Goal: Find specific page/section: Find specific page/section

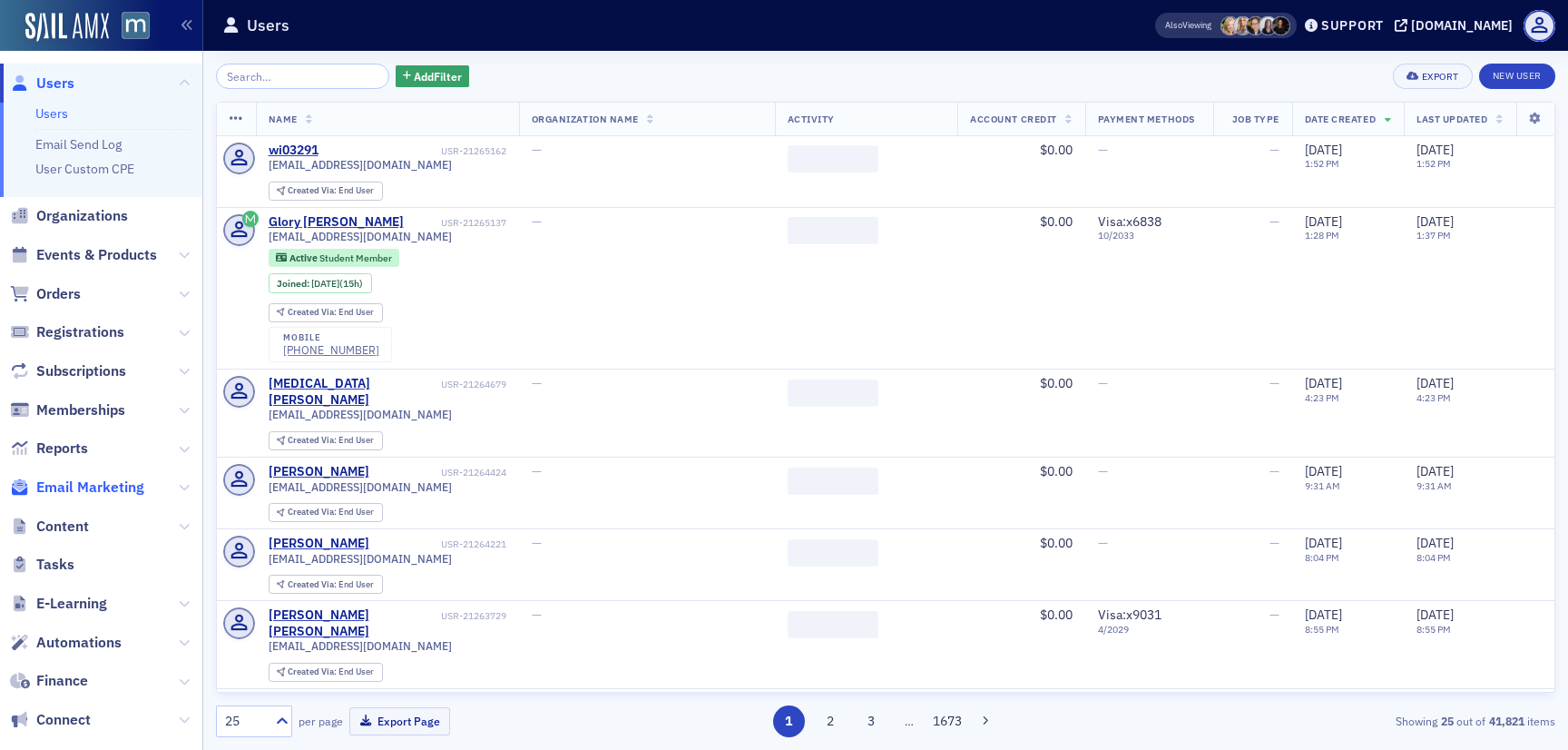
click at [55, 480] on span "Email Marketing" at bounding box center [91, 487] width 108 height 20
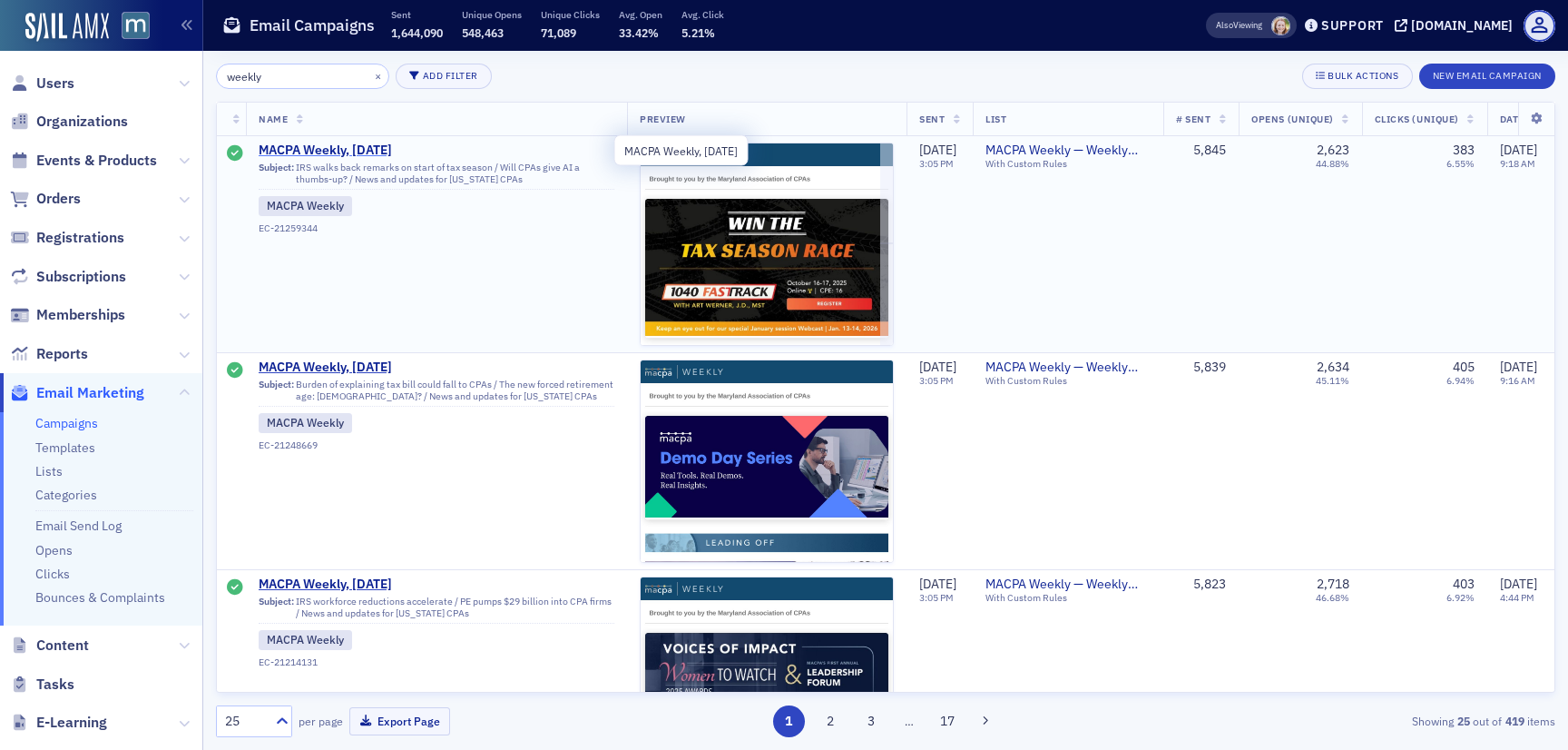
type input "weekly"
click at [325, 153] on span "MACPA Weekly, [DATE]" at bounding box center [436, 151] width 356 height 16
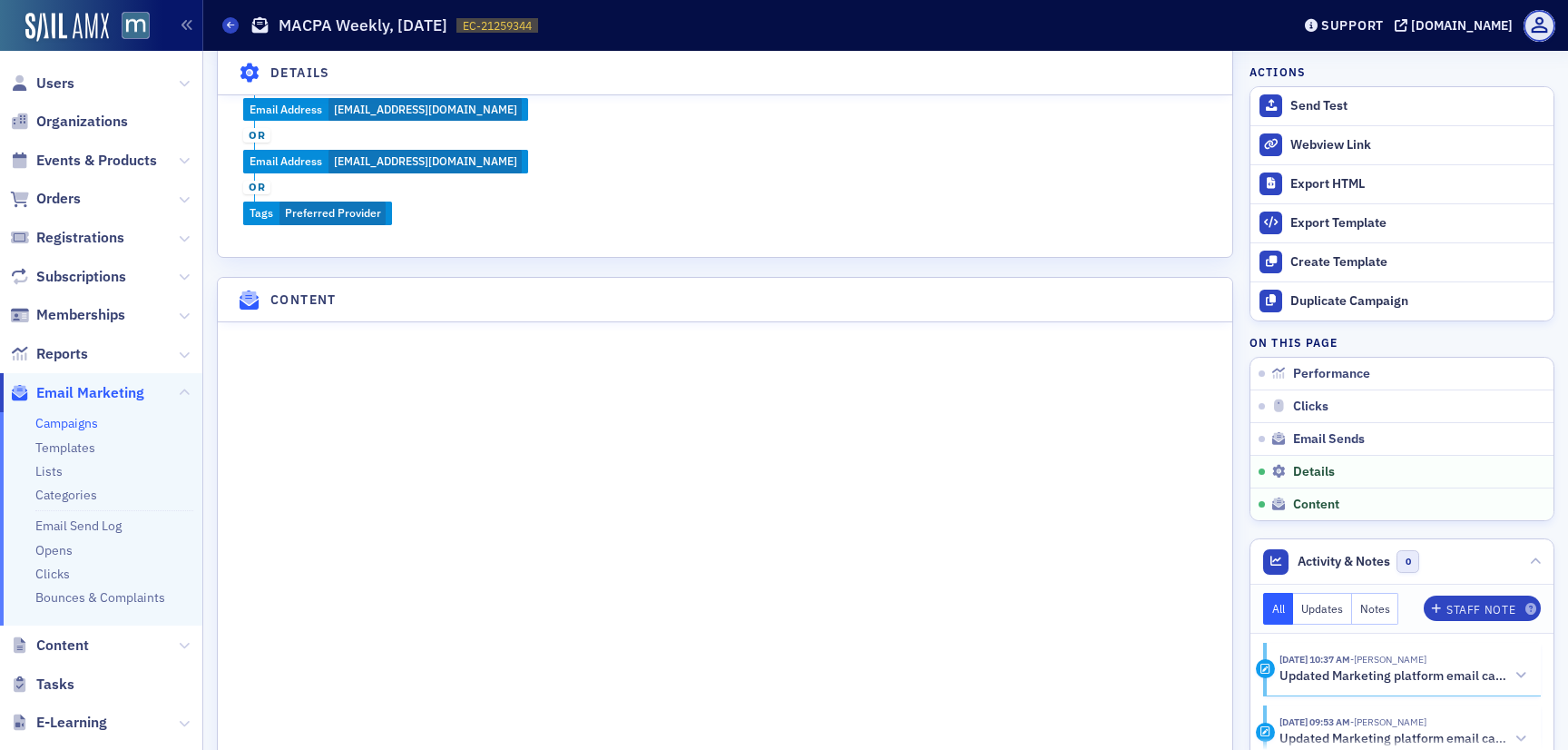
scroll to position [2289, 0]
